Goal: Task Accomplishment & Management: Use online tool/utility

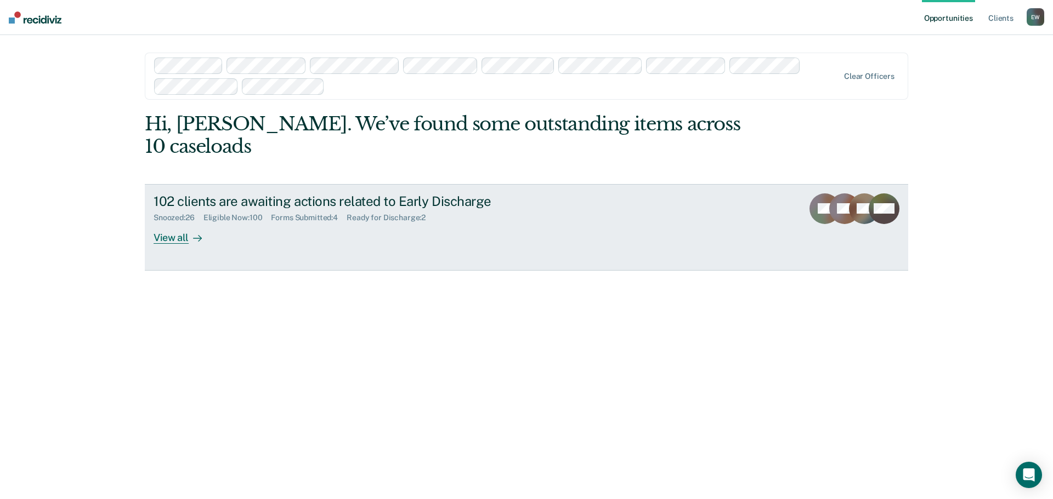
click at [177, 223] on div "View all" at bounding box center [184, 233] width 61 height 21
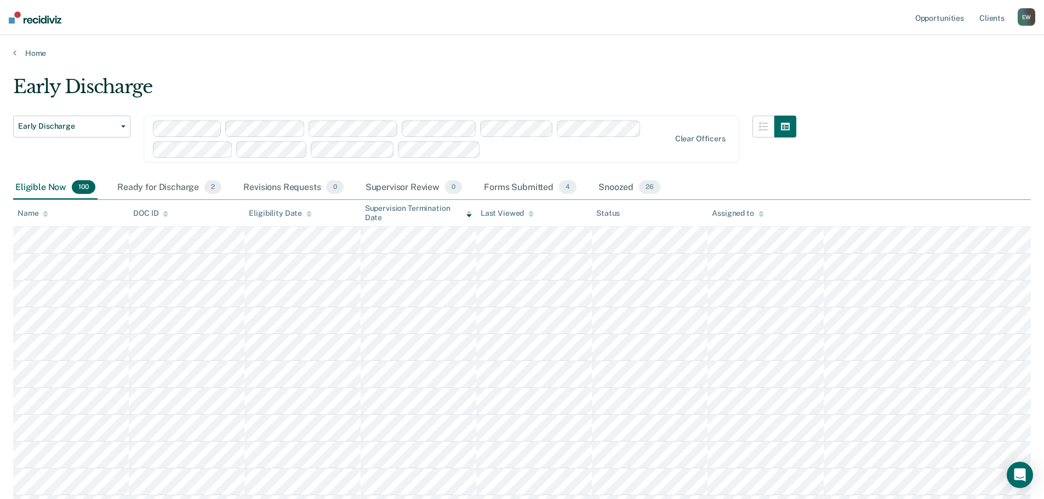
click at [734, 216] on div "Assigned to" at bounding box center [738, 213] width 52 height 9
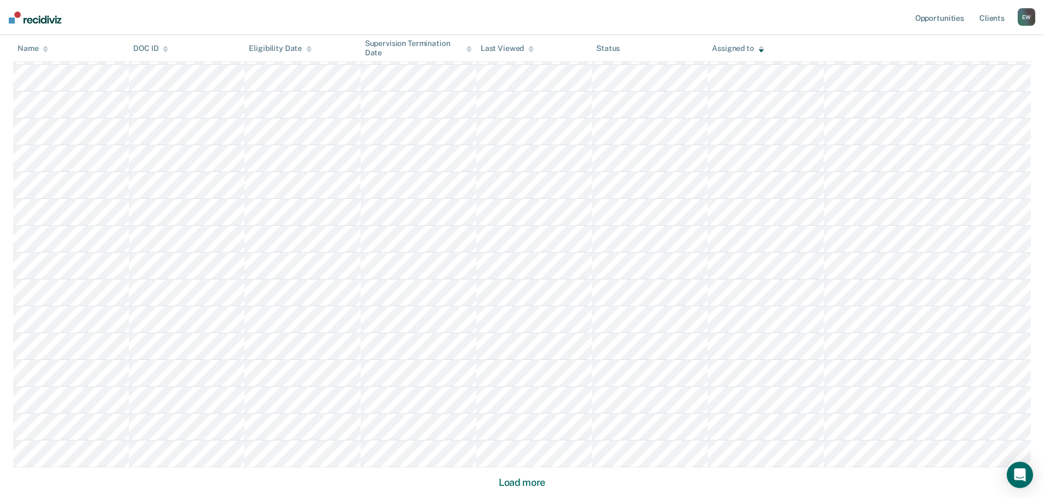
scroll to position [652, 0]
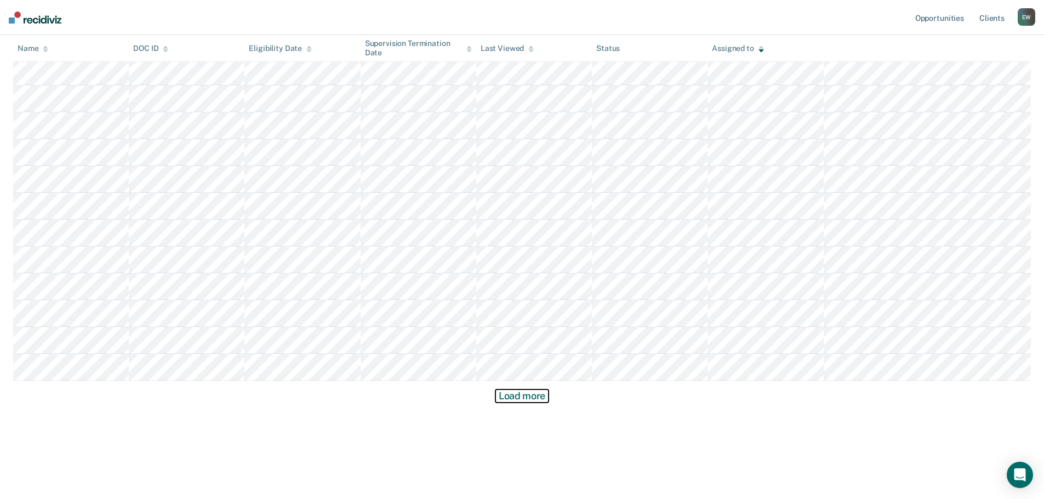
click at [510, 398] on button "Load more" at bounding box center [522, 396] width 53 height 13
click at [531, 398] on button "Load more" at bounding box center [522, 396] width 53 height 13
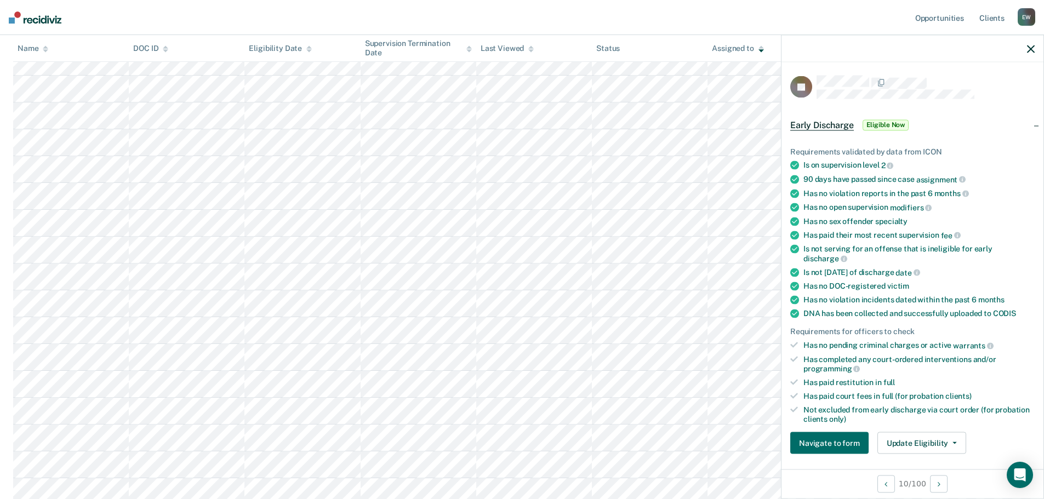
scroll to position [1896, 0]
click at [953, 442] on icon "button" at bounding box center [955, 443] width 4 height 2
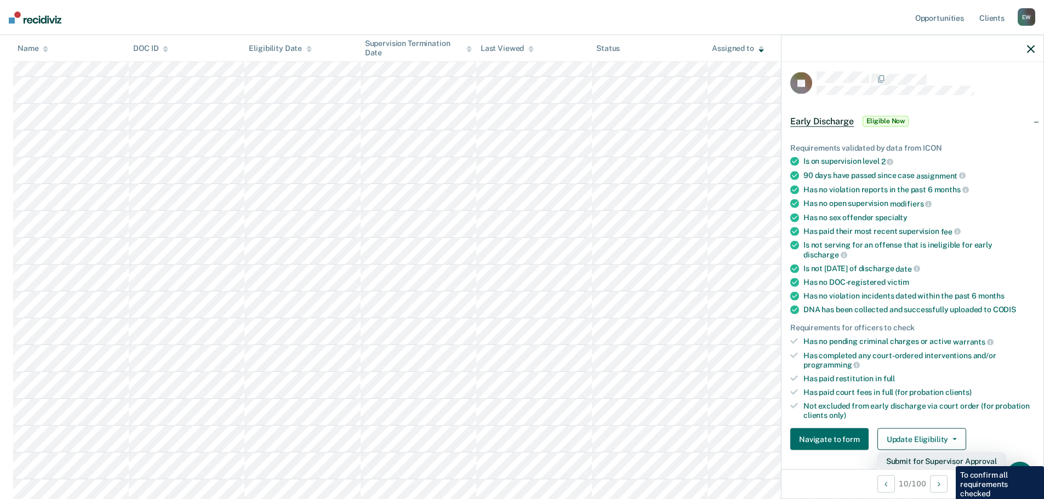
click at [948, 458] on button "Submit for Supervisor Approval" at bounding box center [942, 462] width 128 height 18
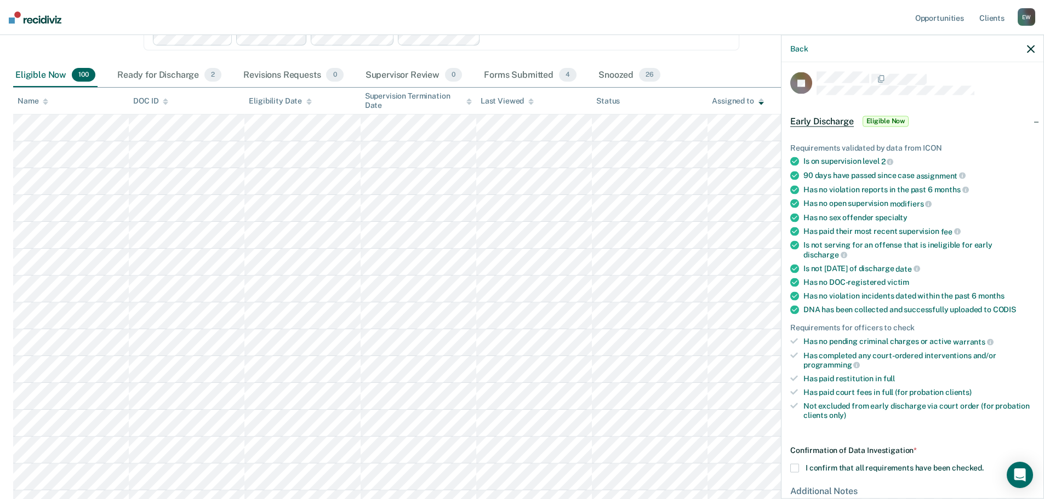
scroll to position [0, 0]
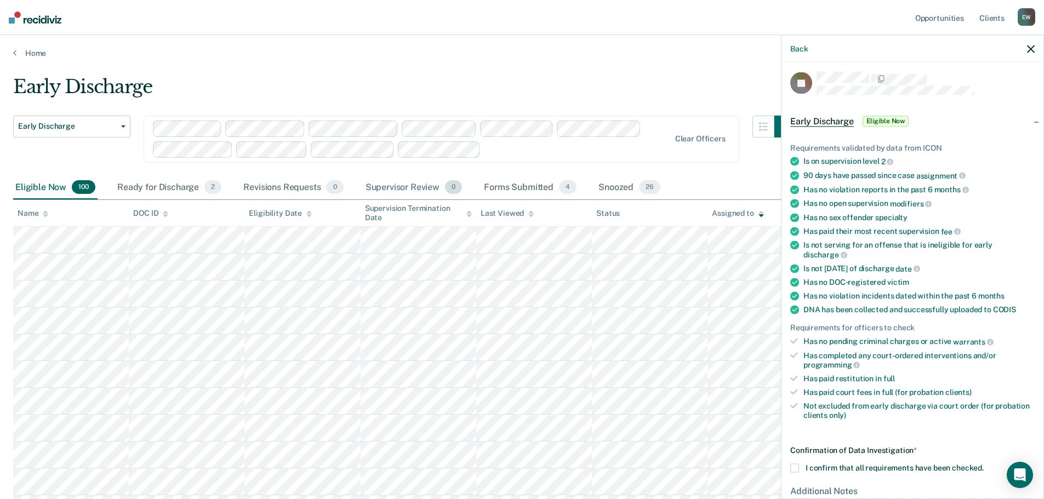
click at [410, 188] on div "Supervisor Review 0" at bounding box center [414, 188] width 101 height 24
